Goal: Navigation & Orientation: Find specific page/section

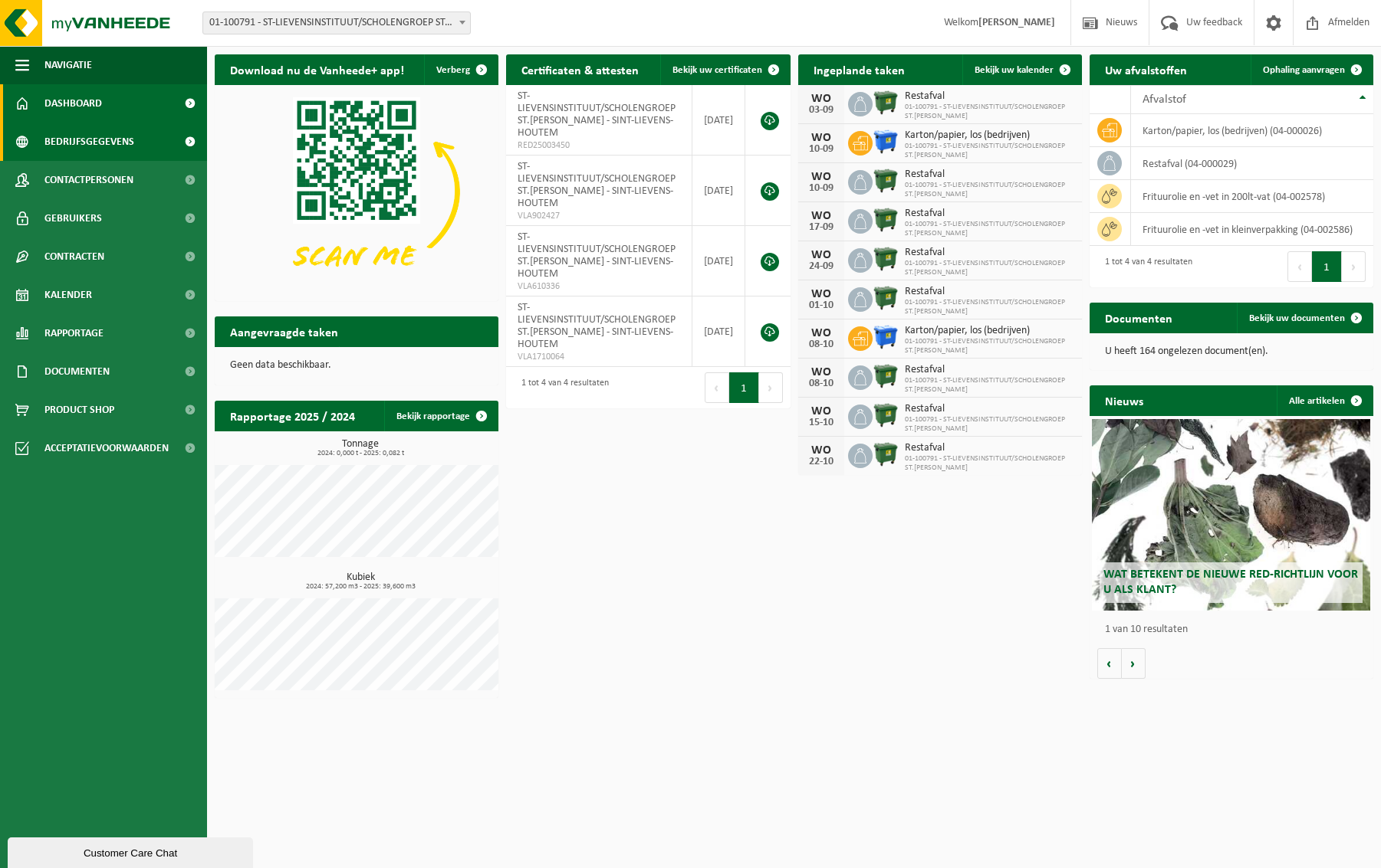
click at [119, 146] on span "Bedrijfsgegevens" at bounding box center [89, 142] width 90 height 39
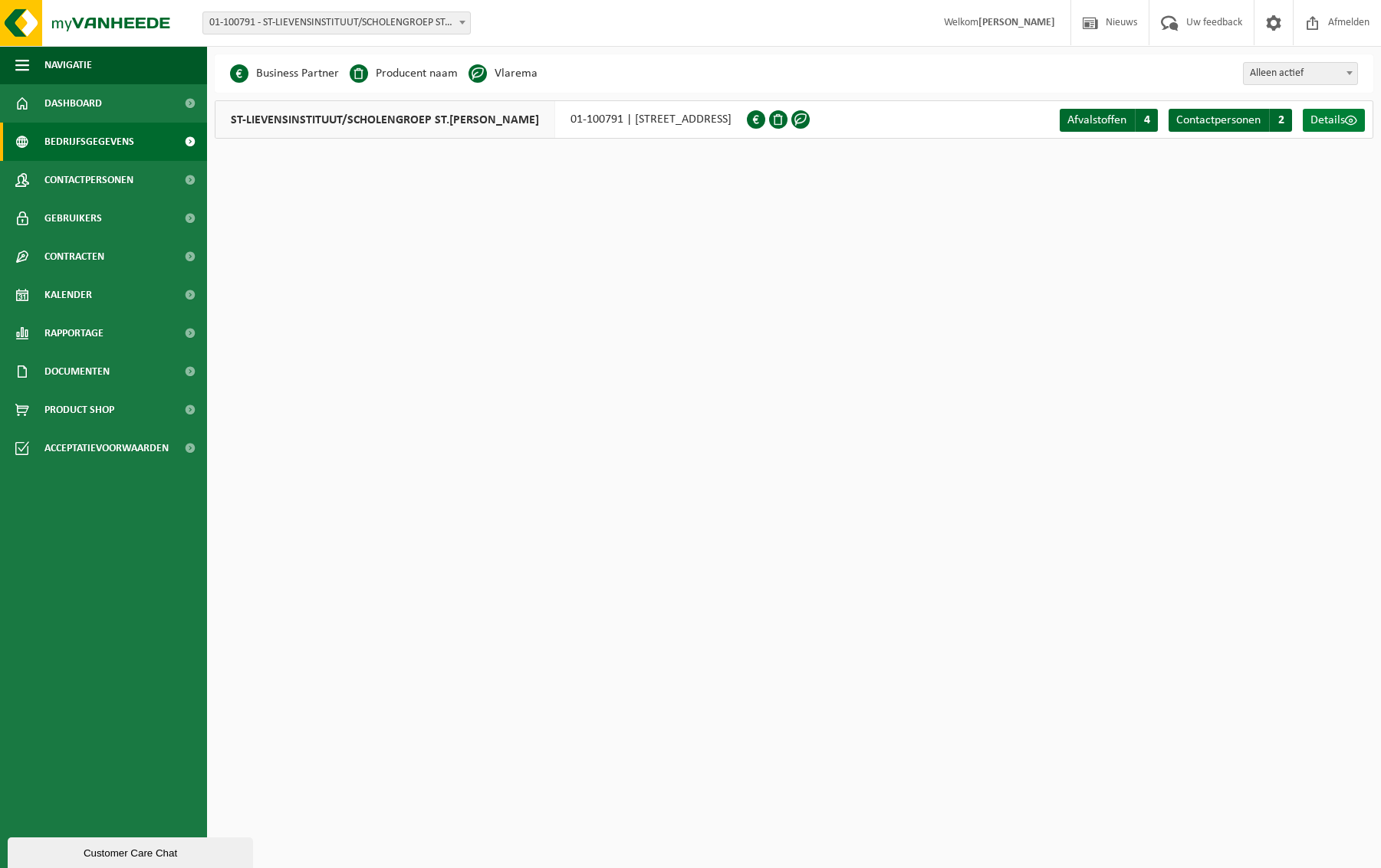
click at [1314, 116] on span "Details" at bounding box center [1327, 120] width 35 height 12
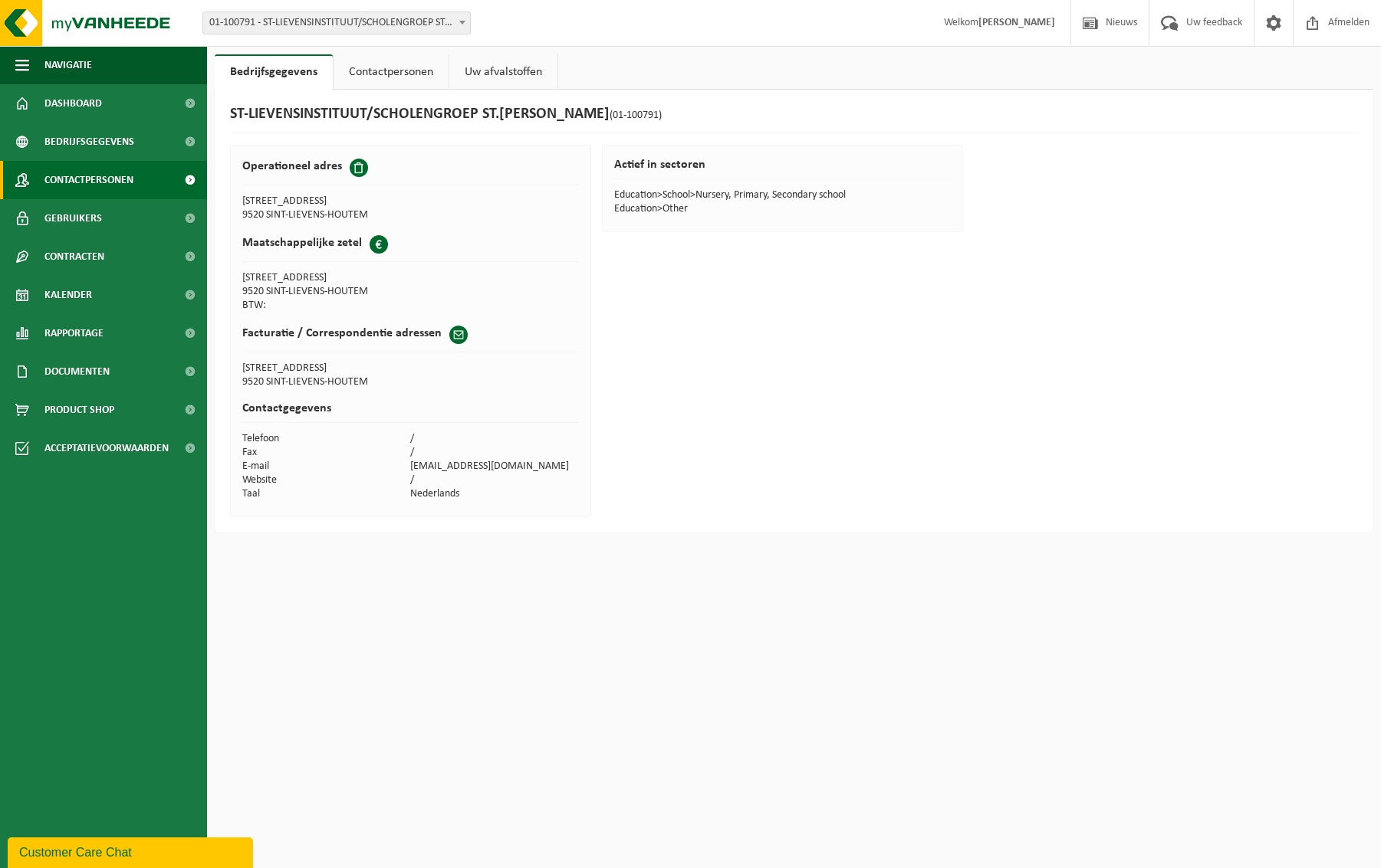
click at [105, 184] on span "Contactpersonen" at bounding box center [88, 180] width 89 height 39
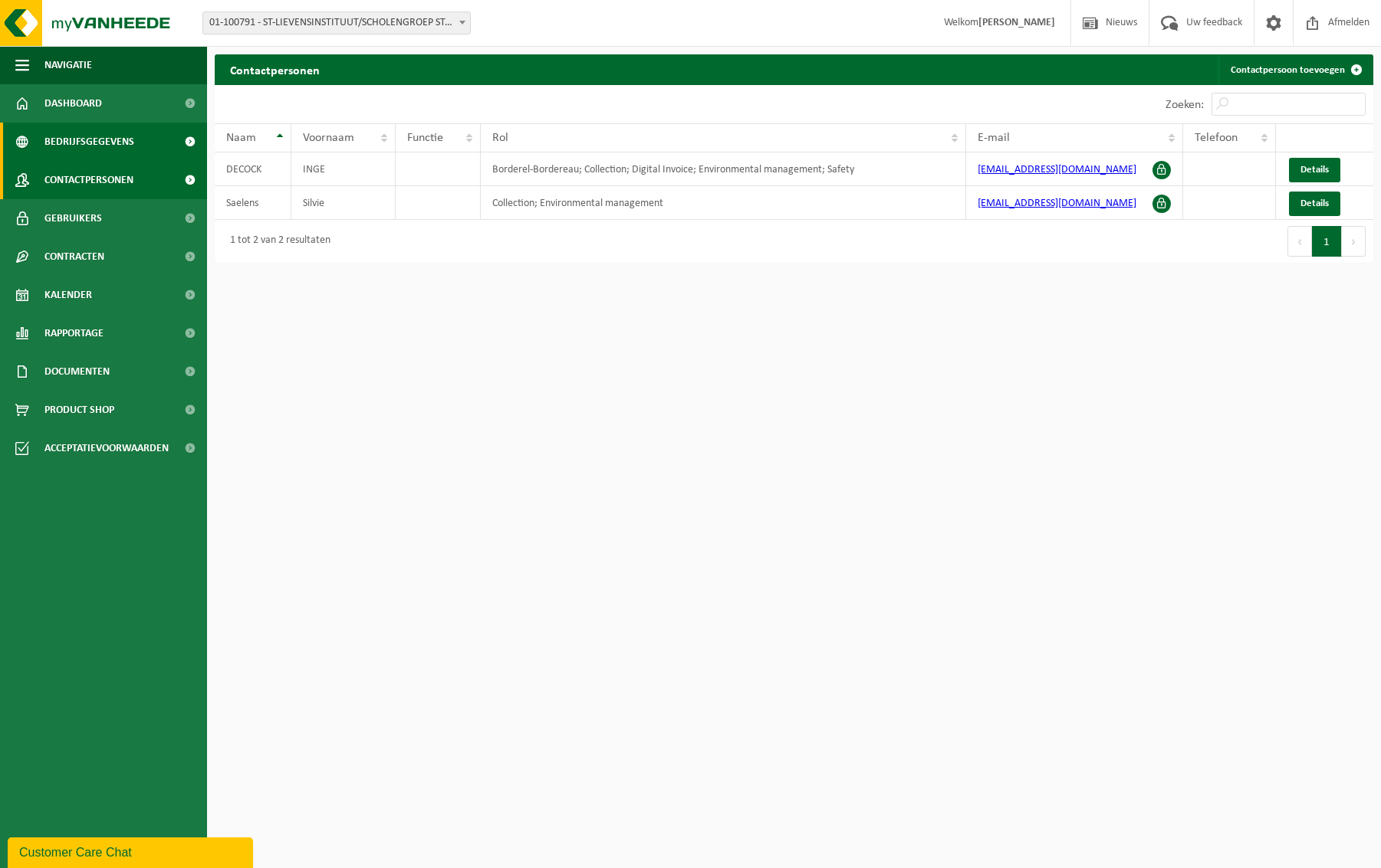
click at [77, 136] on span "Bedrijfsgegevens" at bounding box center [89, 142] width 90 height 39
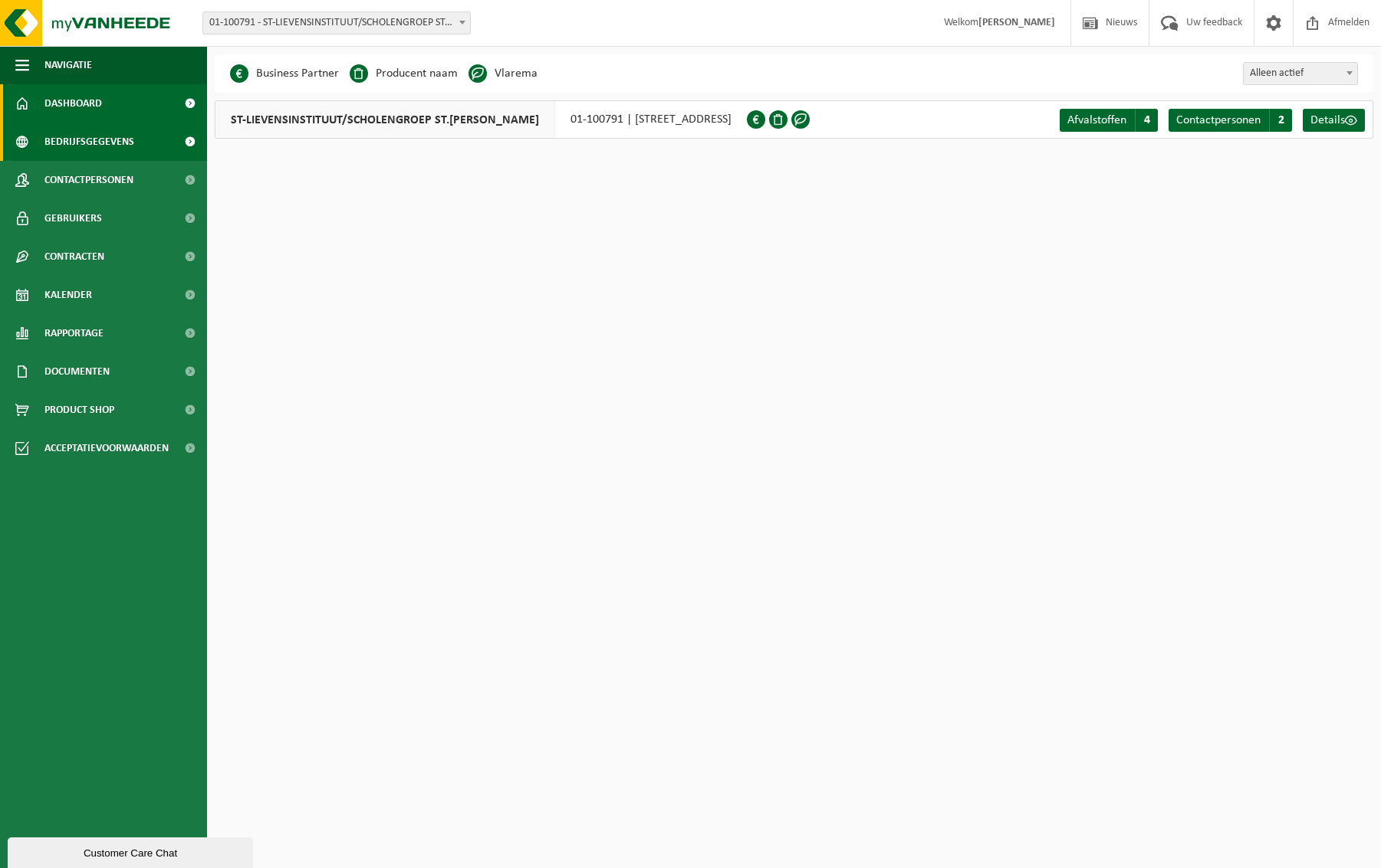
click at [82, 97] on span "Dashboard" at bounding box center [73, 103] width 58 height 39
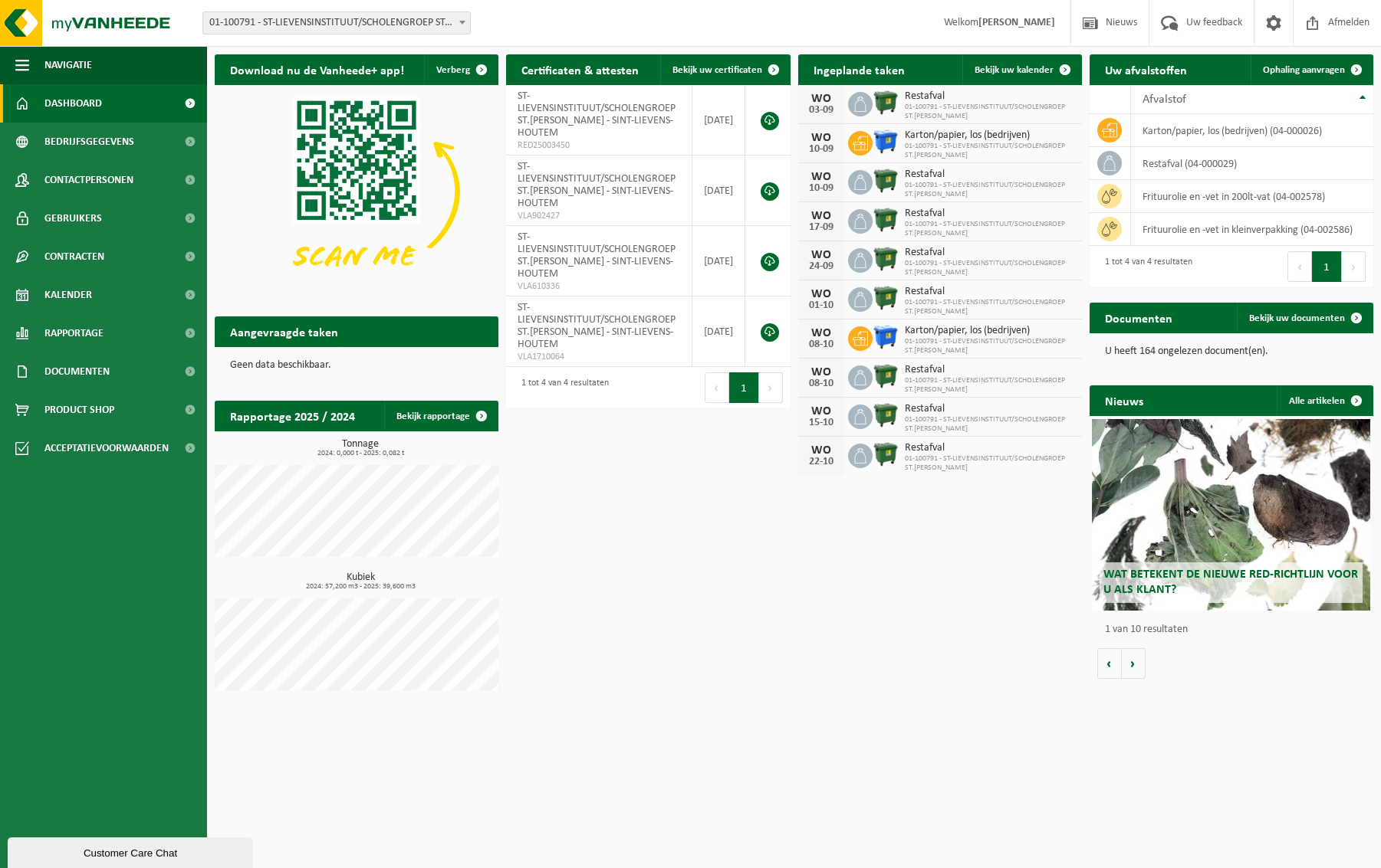
click at [612, 492] on div "Download nu de Vanheede+ app! Verberg Certificaten & attesten Bekijk uw certifi…" at bounding box center [794, 376] width 1166 height 659
